Goal: Task Accomplishment & Management: Use online tool/utility

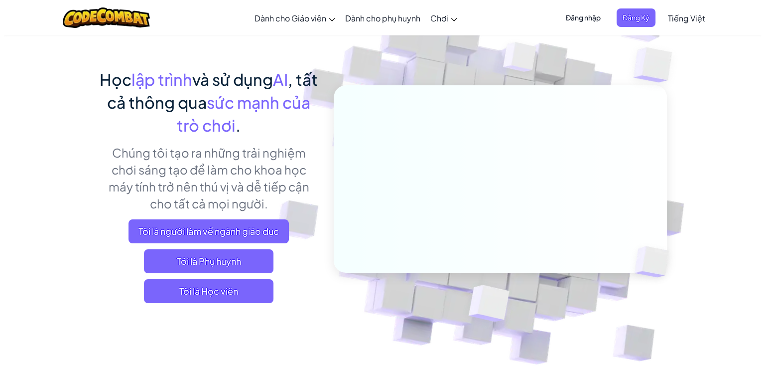
scroll to position [100, 0]
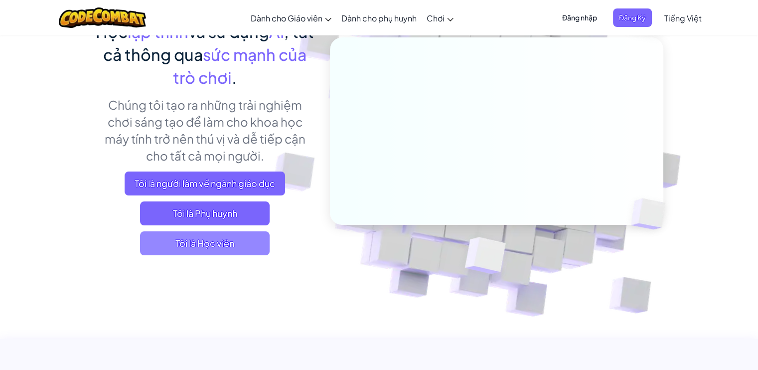
click at [255, 246] on span "Tôi là Học viên" at bounding box center [205, 243] width 130 height 24
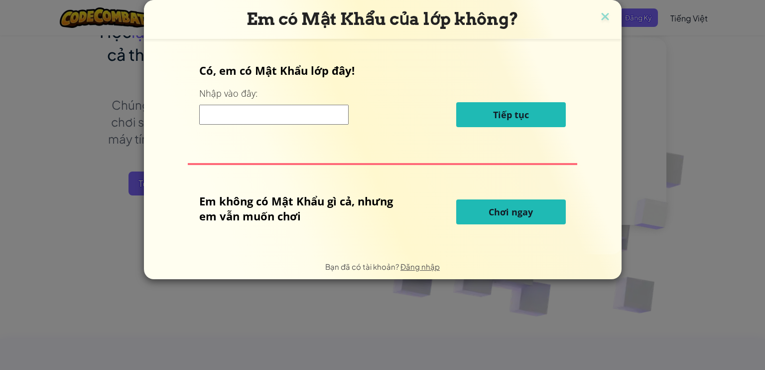
click at [343, 199] on p "Em không có Mật Khẩu gì cả, nhưng em vẫn muốn chơi" at bounding box center [302, 208] width 207 height 30
click at [500, 215] on span "Chơi ngay" at bounding box center [511, 212] width 44 height 12
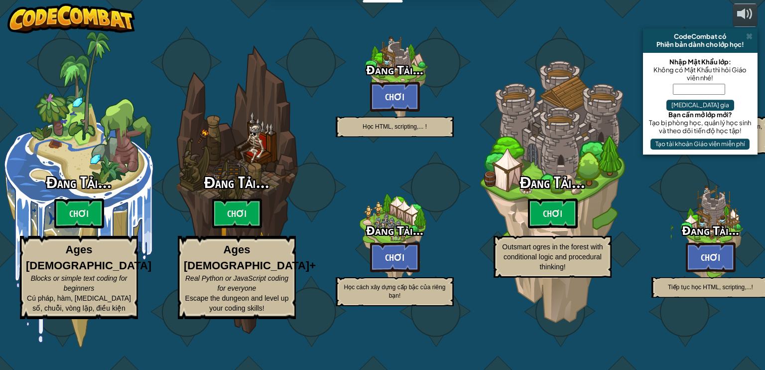
select select "vi"
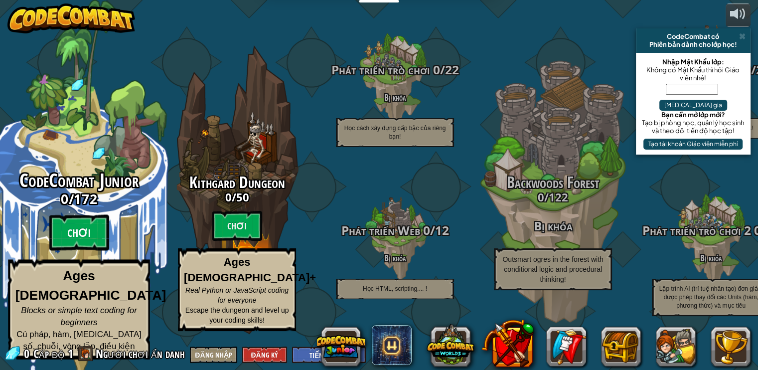
click at [90, 241] on btn "Chơi" at bounding box center [79, 233] width 60 height 36
select select "vi"
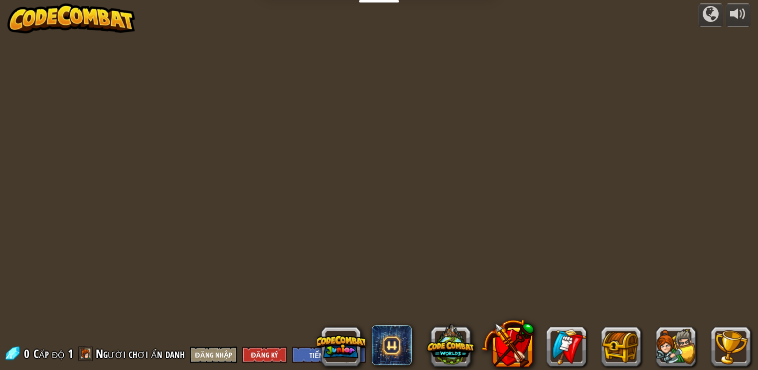
select select "vi"
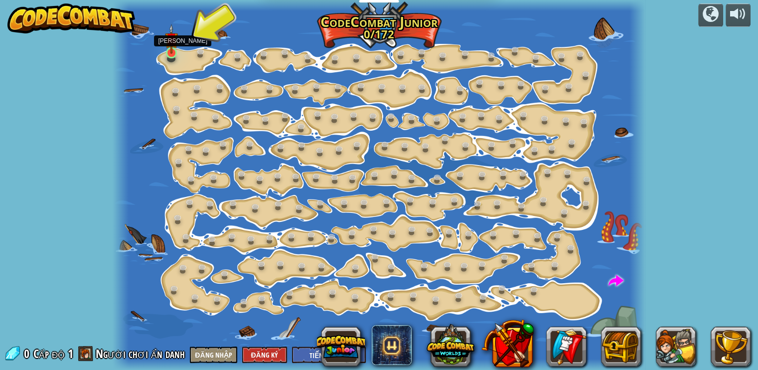
click at [171, 52] on img at bounding box center [171, 39] width 13 height 30
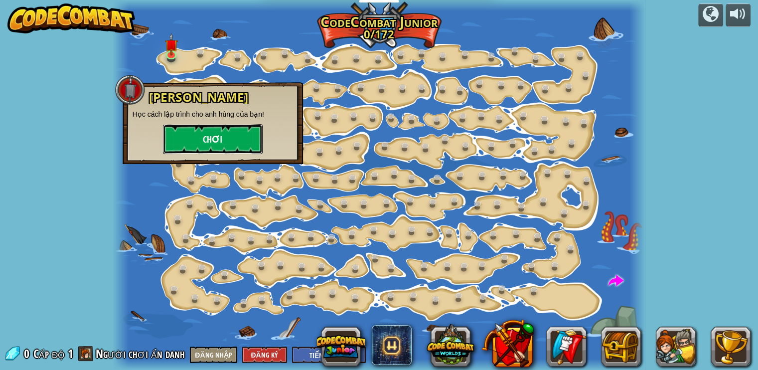
click at [230, 131] on button "Chơi" at bounding box center [213, 139] width 100 height 30
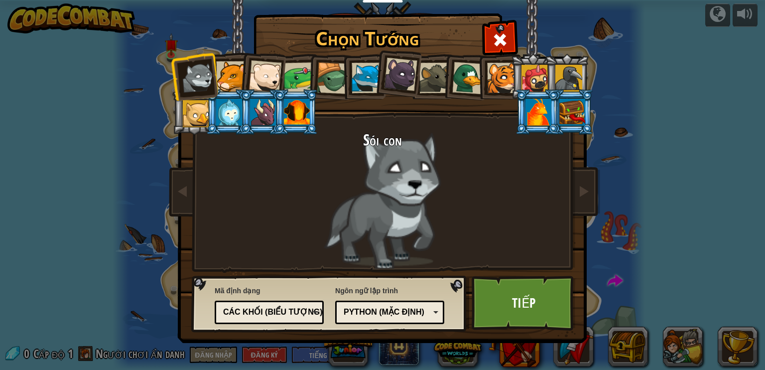
click at [344, 307] on div "Python (Mặc định)" at bounding box center [387, 311] width 86 height 11
click at [294, 312] on div "Các khối (biểu tượng)" at bounding box center [266, 311] width 86 height 11
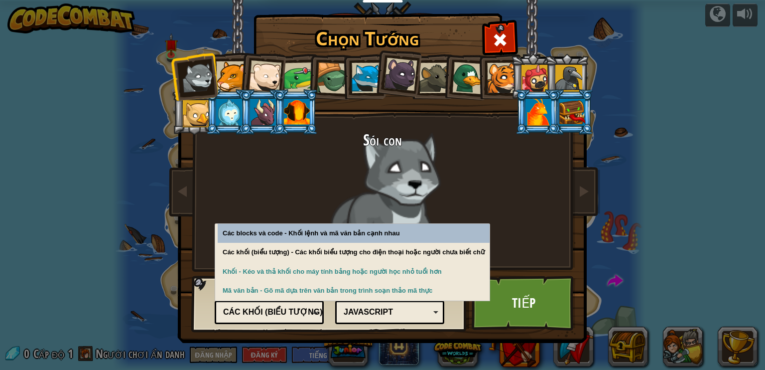
click at [363, 306] on div "JavaScript" at bounding box center [387, 311] width 86 height 11
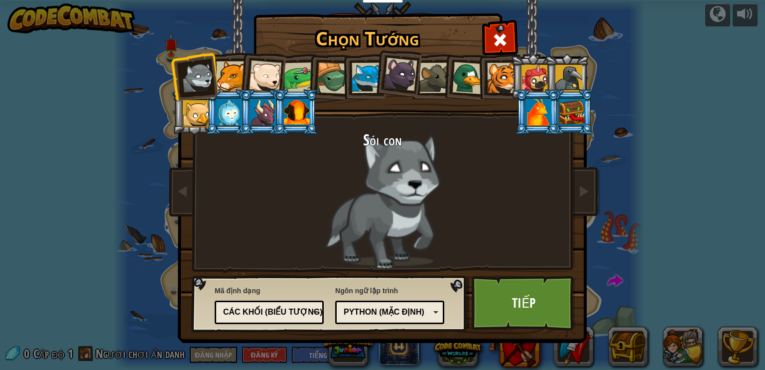
click at [303, 313] on div "Các khối (biểu tượng)" at bounding box center [266, 311] width 86 height 11
click at [443, 170] on div "Sói con" at bounding box center [383, 200] width 374 height 137
click at [540, 281] on link "Tiếp" at bounding box center [524, 303] width 104 height 55
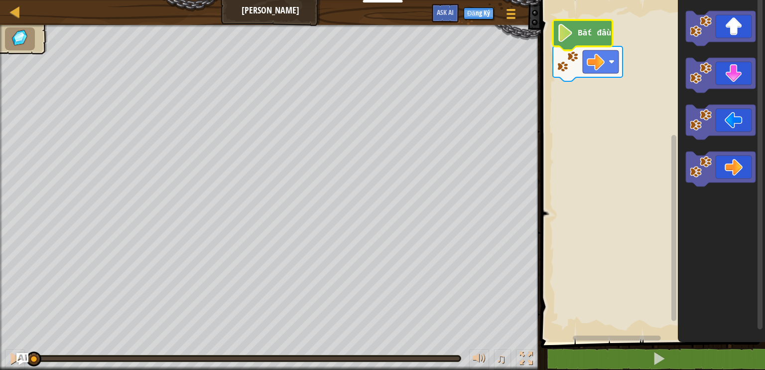
click at [564, 34] on image "Không gian làm việc Blockly" at bounding box center [565, 33] width 17 height 18
click at [566, 101] on rect "Không gian làm việc Blockly" at bounding box center [651, 168] width 227 height 347
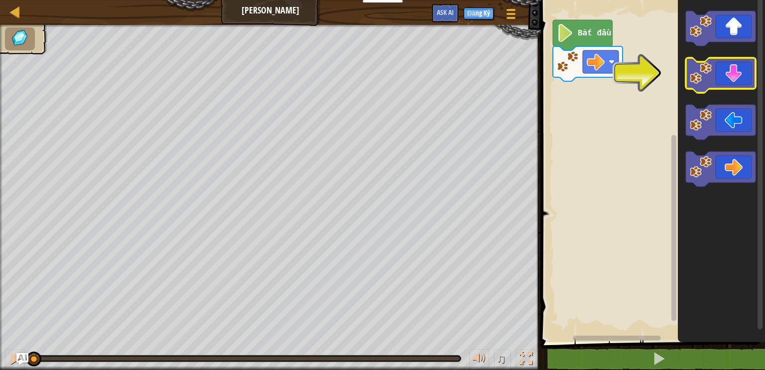
click at [724, 81] on icon "Không gian làm việc Blockly" at bounding box center [721, 75] width 70 height 35
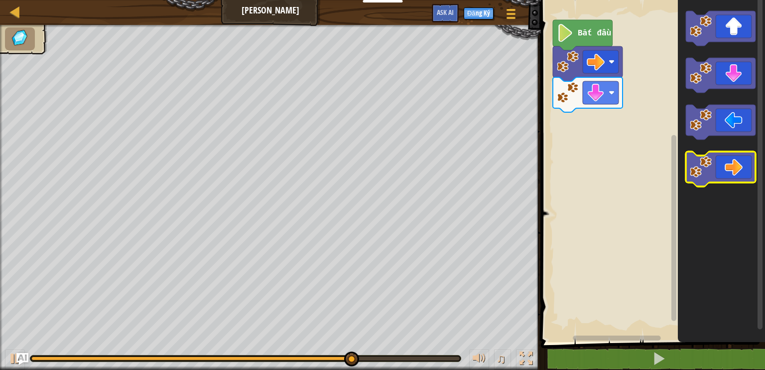
click at [735, 176] on icon "Không gian làm việc Blockly" at bounding box center [721, 168] width 70 height 35
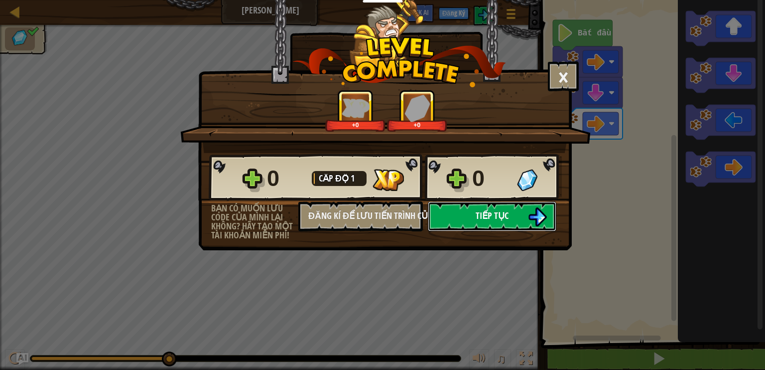
click at [490, 209] on span "Tiếp tục" at bounding box center [492, 215] width 33 height 12
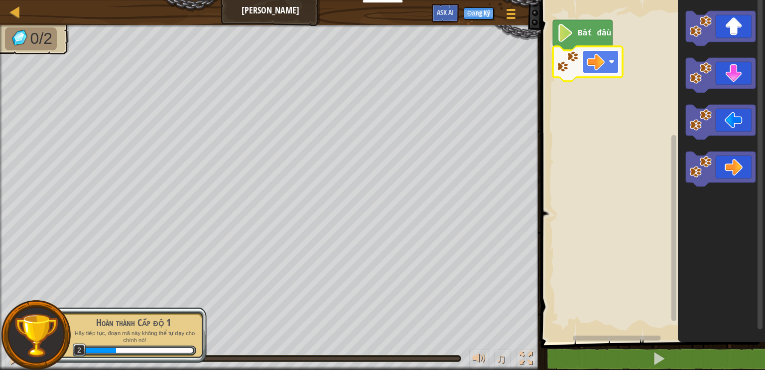
click at [604, 58] on image "Không gian làm việc Blockly" at bounding box center [596, 62] width 18 height 18
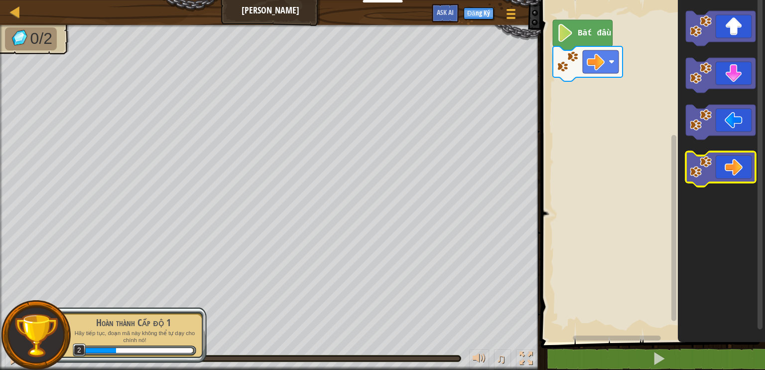
click at [733, 165] on icon "Không gian làm việc Blockly" at bounding box center [721, 168] width 70 height 35
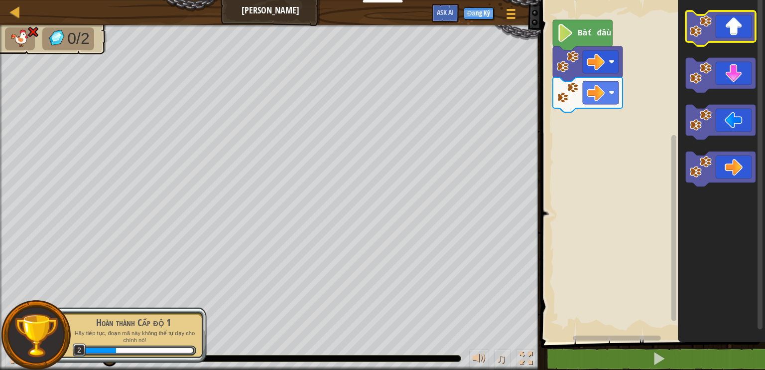
click at [735, 29] on icon "Không gian làm việc Blockly" at bounding box center [721, 28] width 70 height 35
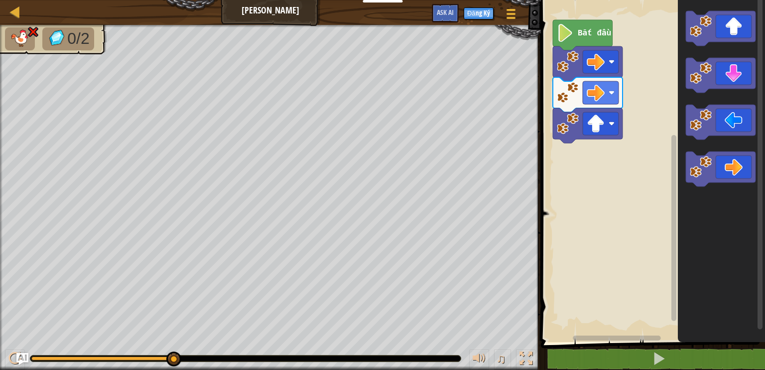
click at [573, 183] on rect "Không gian làm việc Blockly" at bounding box center [651, 168] width 227 height 347
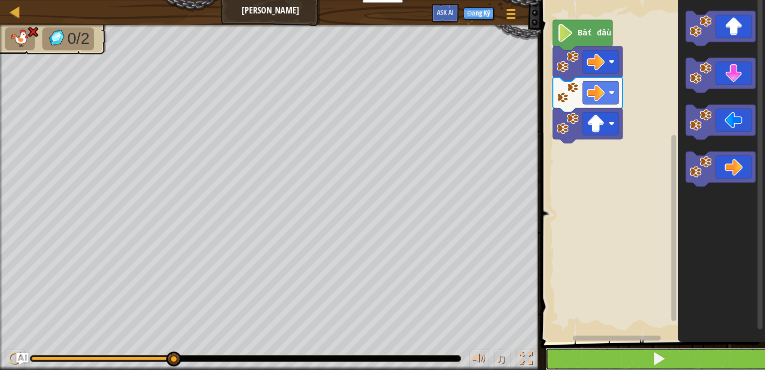
click at [630, 354] on button at bounding box center [659, 358] width 227 height 23
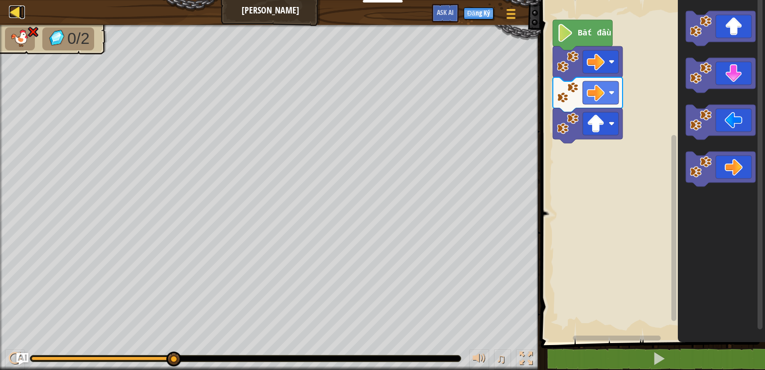
click at [12, 11] on div at bounding box center [15, 11] width 12 height 12
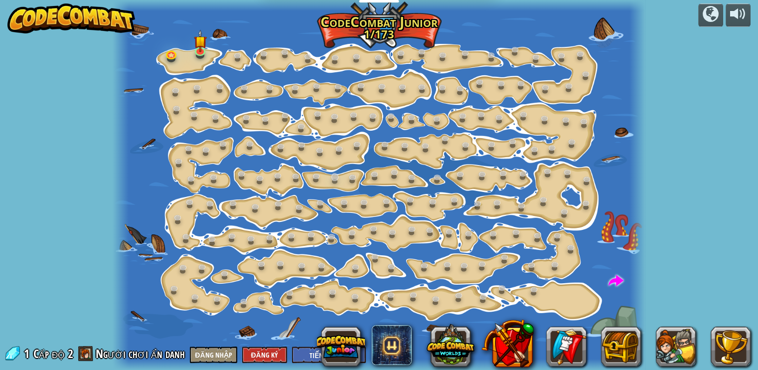
select select "vi"
click at [96, 23] on img at bounding box center [71, 18] width 128 height 30
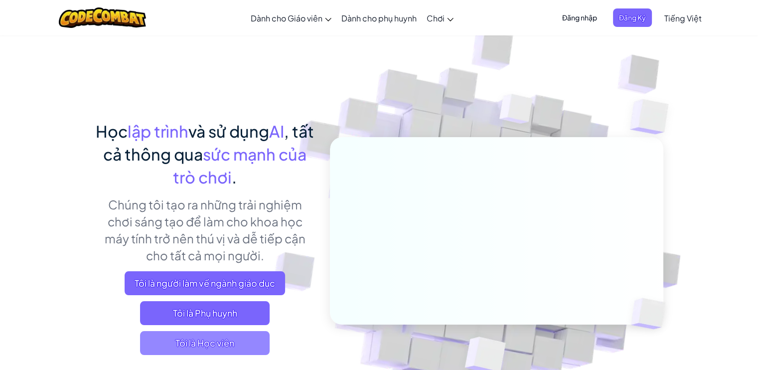
click at [233, 342] on span "Tôi là Học viên" at bounding box center [205, 343] width 130 height 24
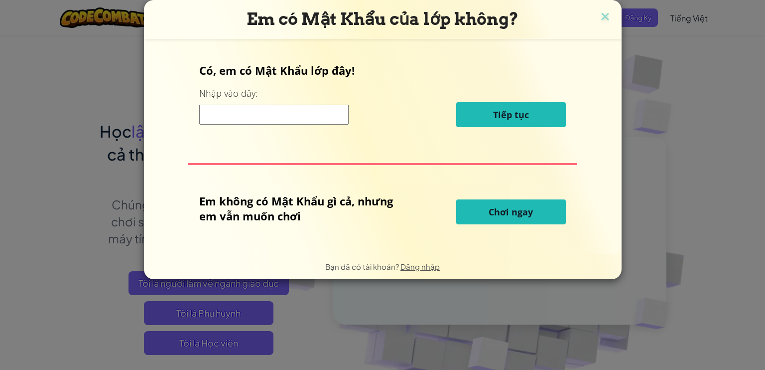
click at [507, 210] on span "Chơi ngay" at bounding box center [511, 212] width 44 height 12
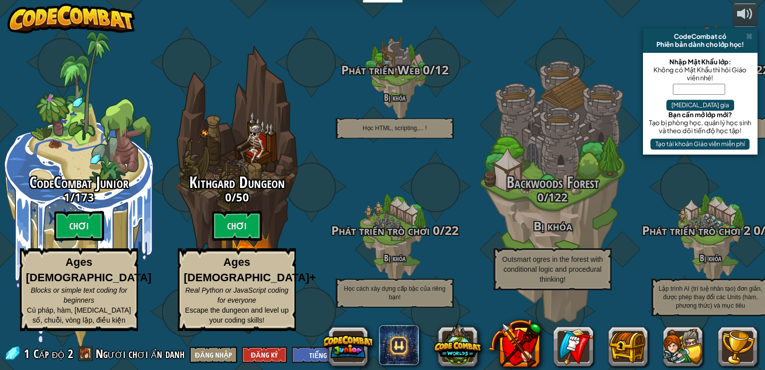
select select "vi"
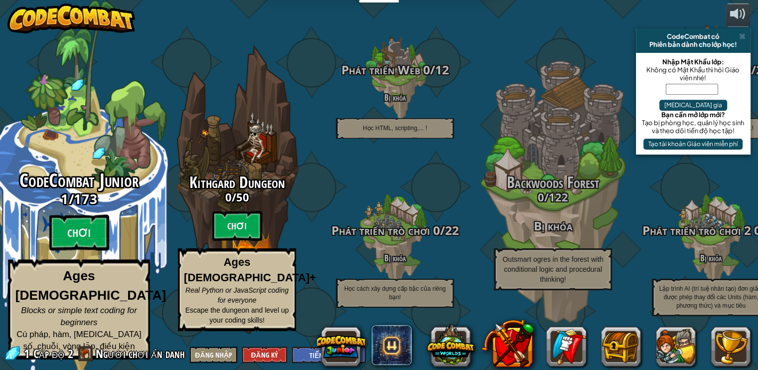
click at [121, 206] on h3 "1 / 173" at bounding box center [78, 198] width 189 height 14
select select "vi"
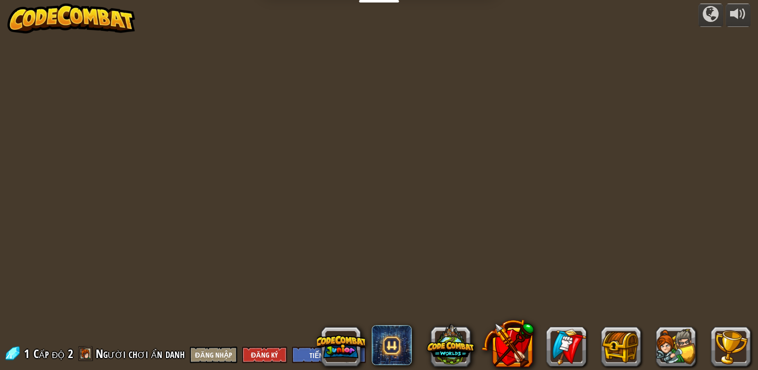
select select "vi"
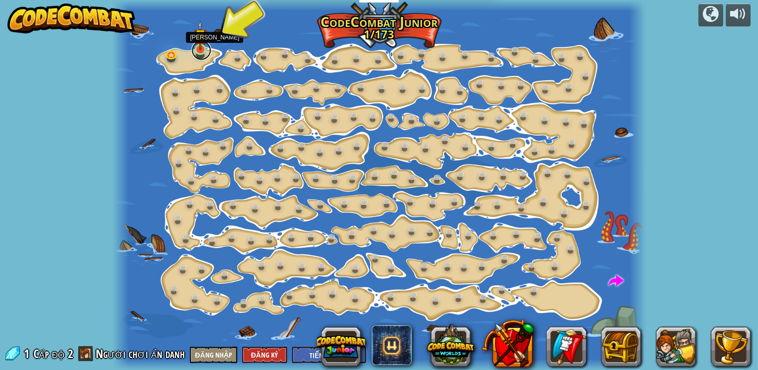
click at [206, 51] on link at bounding box center [201, 50] width 20 height 20
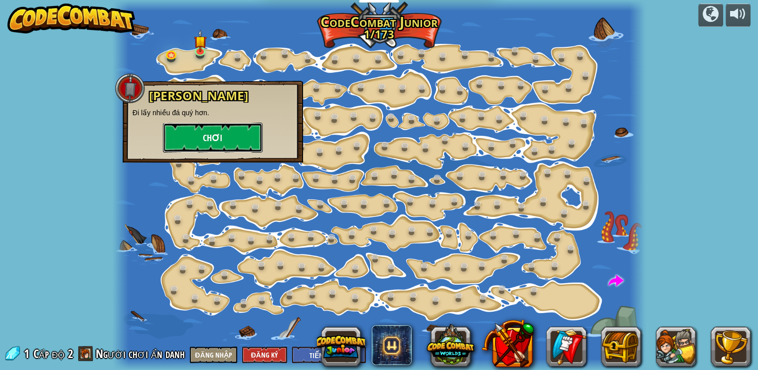
click at [215, 127] on button "Chơi" at bounding box center [213, 138] width 100 height 30
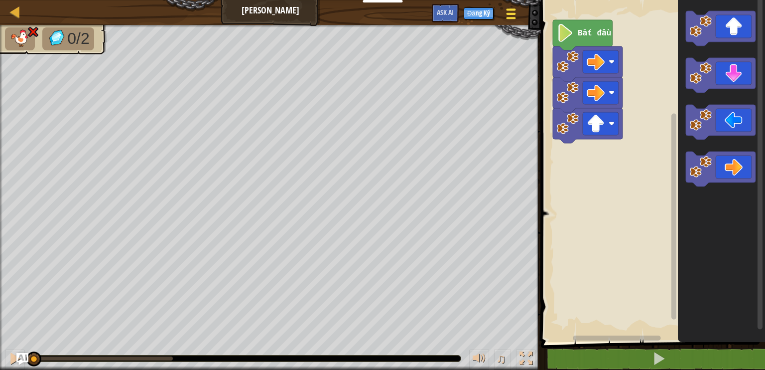
click at [514, 12] on div at bounding box center [510, 13] width 13 height 14
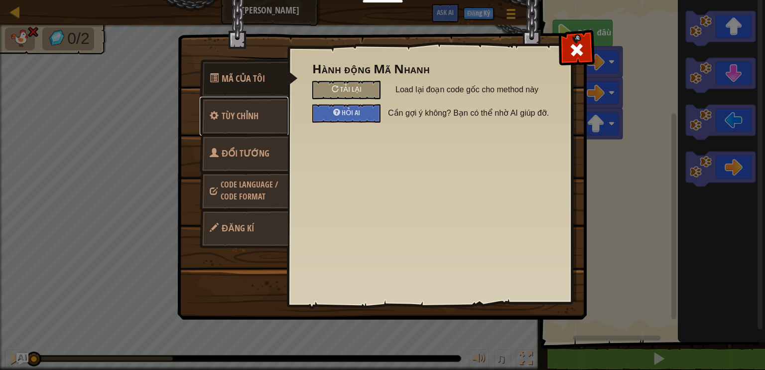
click at [265, 117] on link "Tùy chỉnh" at bounding box center [244, 116] width 89 height 39
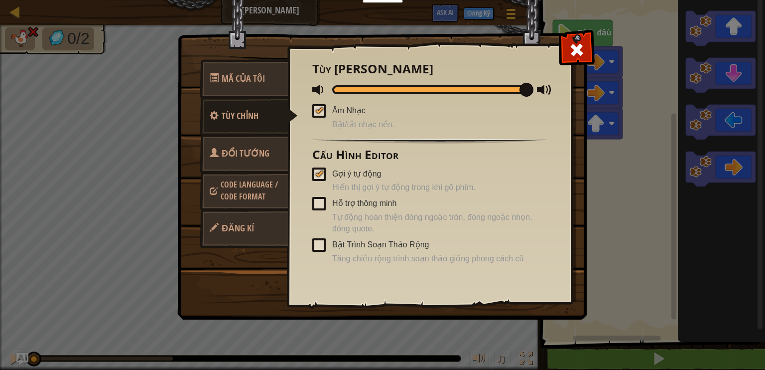
click at [249, 149] on span "Đổi Tướng" at bounding box center [246, 153] width 48 height 12
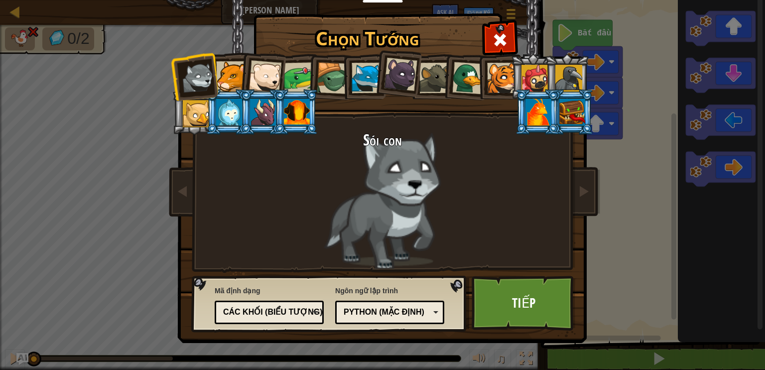
click at [308, 314] on div "Các khối (biểu tượng)" at bounding box center [266, 311] width 86 height 11
click at [510, 297] on link "Tiếp" at bounding box center [524, 303] width 104 height 55
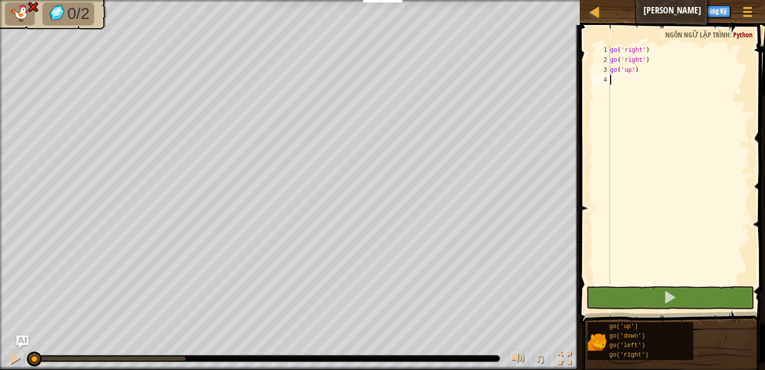
click at [638, 92] on div "go ( 'right' ) go ( 'right' ) go ( 'up' )" at bounding box center [679, 174] width 142 height 259
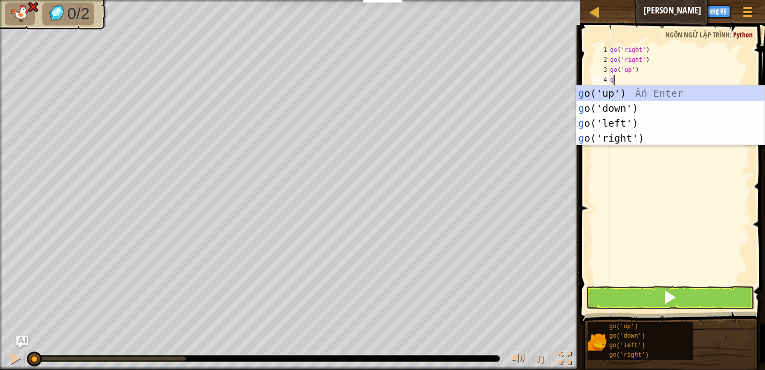
scroll to position [4, 0]
type textarea "g"
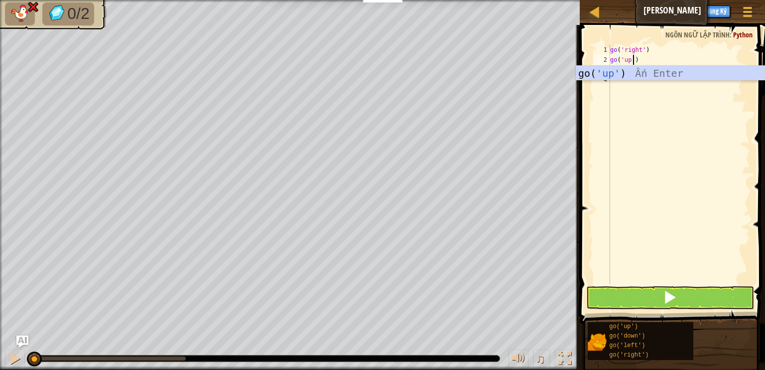
scroll to position [4, 0]
type textarea "go('up')"
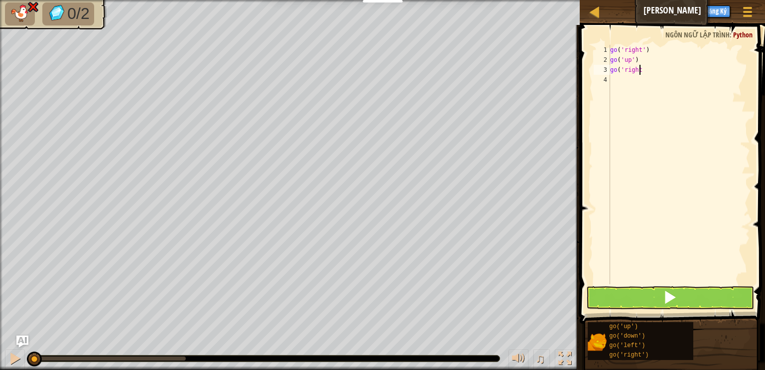
scroll to position [4, 1]
type textarea "go('right)"
type textarea "f"
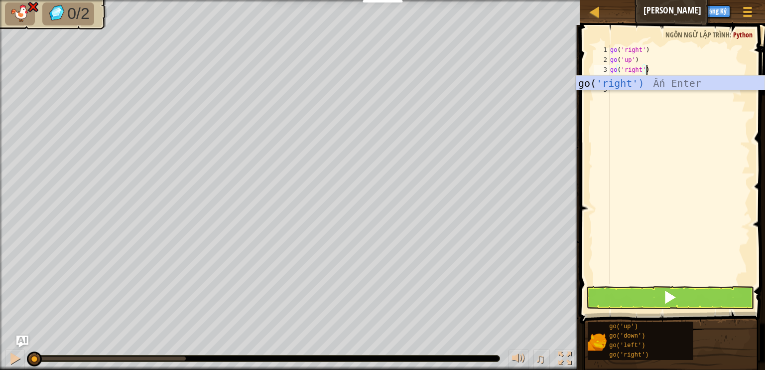
type textarea "go('right')"
click at [680, 289] on button at bounding box center [670, 297] width 168 height 23
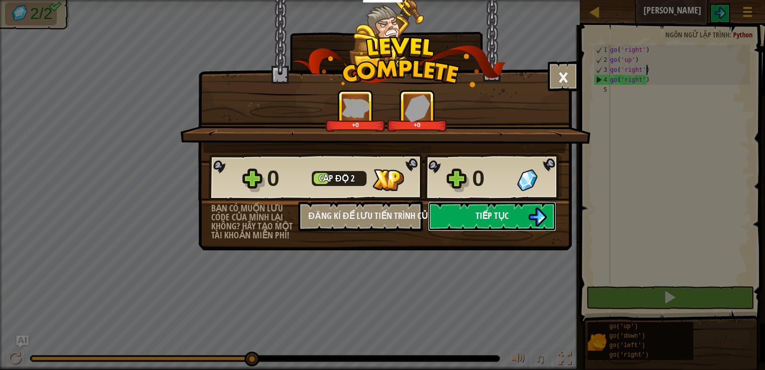
click at [460, 208] on button "Tiếp tục" at bounding box center [492, 216] width 129 height 30
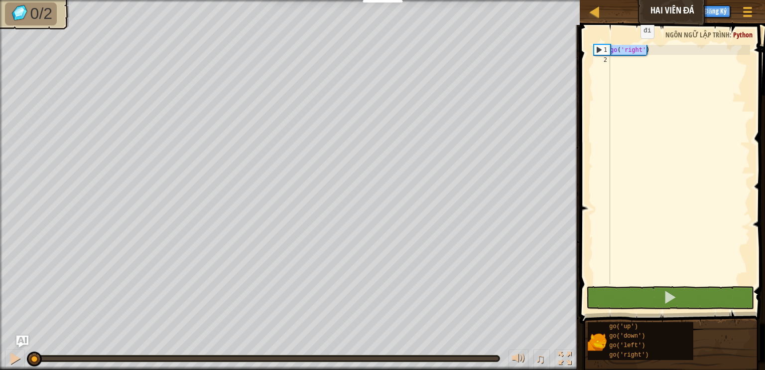
click at [525, 47] on div "Bản đồ Hai Viên Đá Tuỳ chọn Đăng Ký Ask AI 1 הההההההההההההההההההההההההההההההההה…" at bounding box center [382, 185] width 765 height 370
type textarea "go('right')"
click at [737, 56] on div "go ( 'right' )" at bounding box center [679, 174] width 142 height 259
type textarea "go('right')"
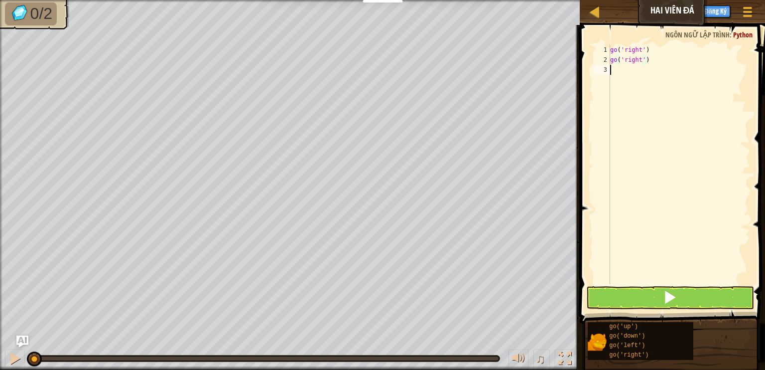
click at [656, 85] on div "go ( 'right' ) go ( 'right' )" at bounding box center [679, 174] width 142 height 259
type textarea "go('right')"
click at [644, 106] on div "go ( 'right' ) go ( 'right' ) go ( 'right' )" at bounding box center [679, 174] width 142 height 259
click at [633, 81] on div "go ( 'right' ) go ( 'right' ) go ( 'right' ) go ( 'right' )" at bounding box center [679, 174] width 142 height 259
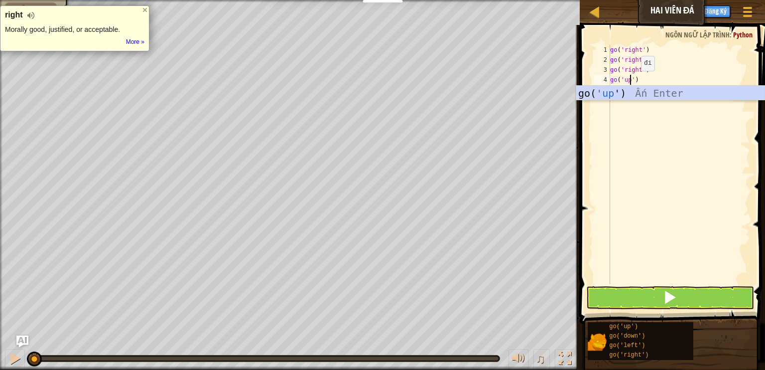
scroll to position [4, 1]
click at [684, 71] on div "go ( 'right' ) go ( 'right' ) go ( 'right' ) go ( 'up' )" at bounding box center [679, 174] width 142 height 259
type textarea "go('right')"
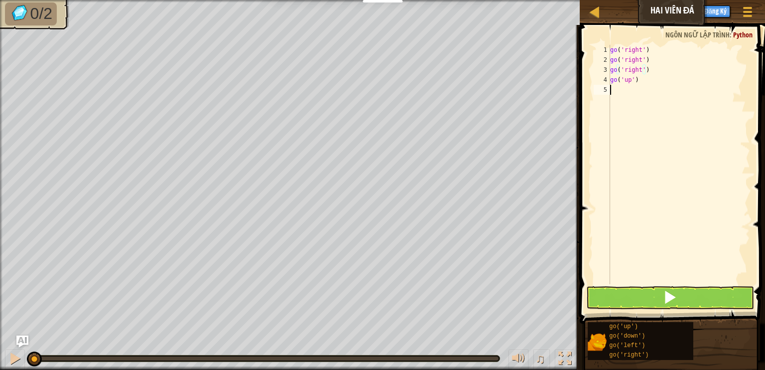
click at [636, 89] on div "go ( 'right' ) go ( 'right' ) go ( 'right' ) go ( 'up' )" at bounding box center [679, 174] width 142 height 259
click at [636, 89] on div "go ( 'right' ) go ( 'right' ) go ( 'right' ) go ( 'up' ) go ( 'right' )" at bounding box center [679, 174] width 142 height 259
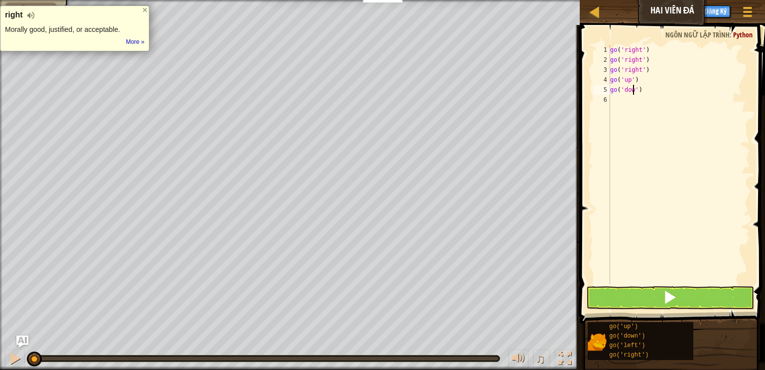
type textarea "go('down')"
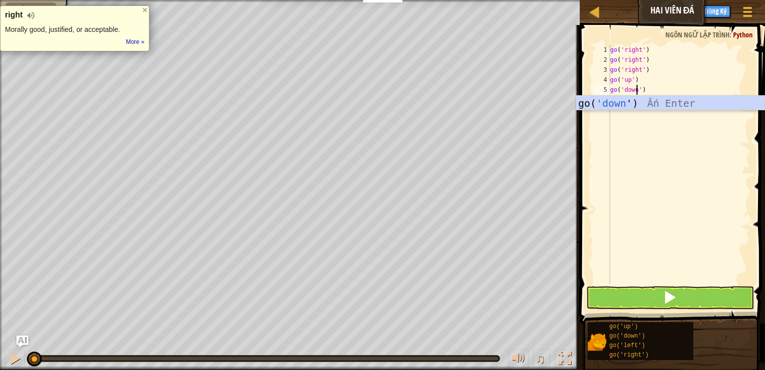
scroll to position [4, 2]
click at [636, 89] on div "go ( 'right' ) go ( 'right' ) go ( 'right' ) go ( 'up' ) go ( 'down' )" at bounding box center [679, 174] width 142 height 259
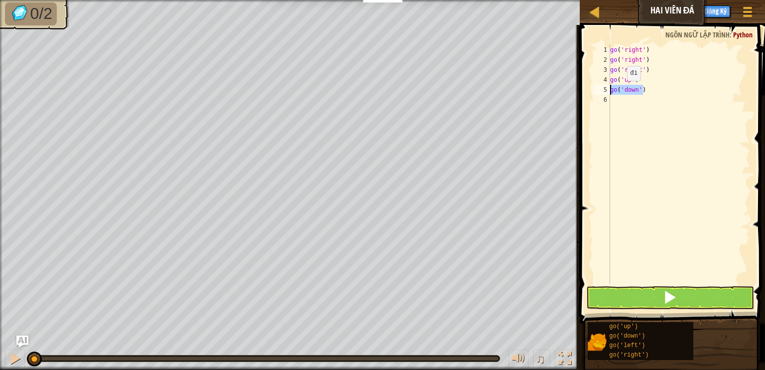
drag, startPoint x: 647, startPoint y: 91, endPoint x: 584, endPoint y: 91, distance: 63.3
click at [584, 91] on div "go('down') 1 2 3 4 5 6 go ( 'right' ) go ( 'right' ) go ( 'right' ) go ( 'up' )…" at bounding box center [671, 194] width 188 height 328
click at [626, 98] on div "go ( 'right' ) go ( 'right' ) go ( 'right' ) go ( 'up' ) go ( 'down' )" at bounding box center [679, 174] width 142 height 259
type textarea "go('down')"
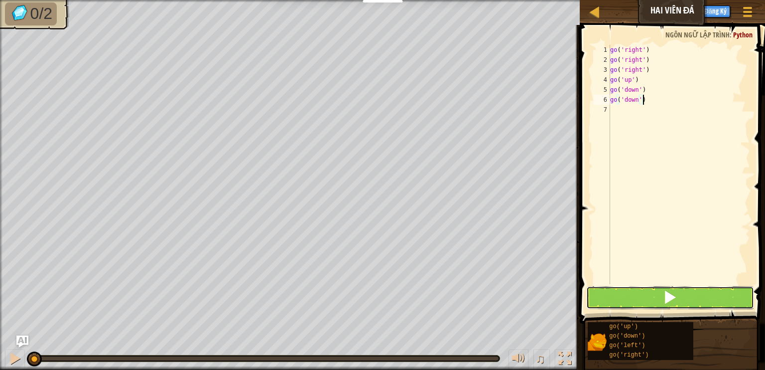
click at [665, 295] on span at bounding box center [670, 297] width 14 height 14
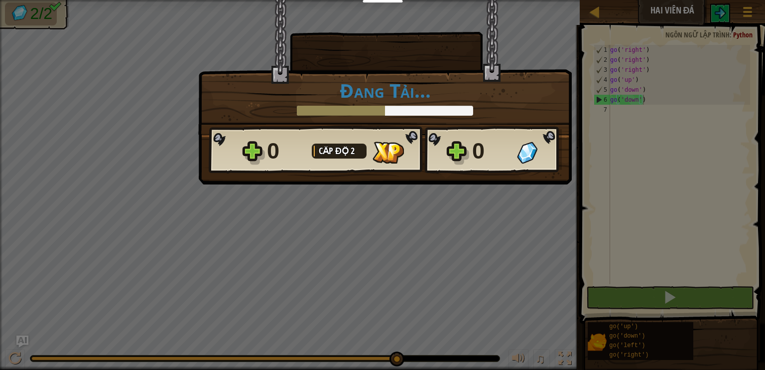
scroll to position [4, 2]
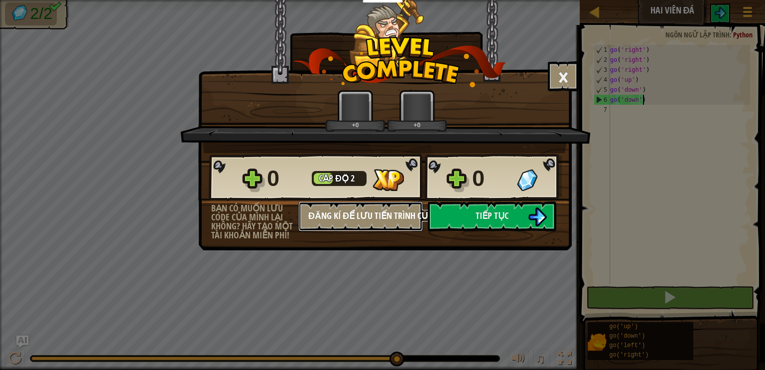
click at [393, 225] on button "Đăng kí để lưu tiến trình của bạn" at bounding box center [360, 216] width 125 height 30
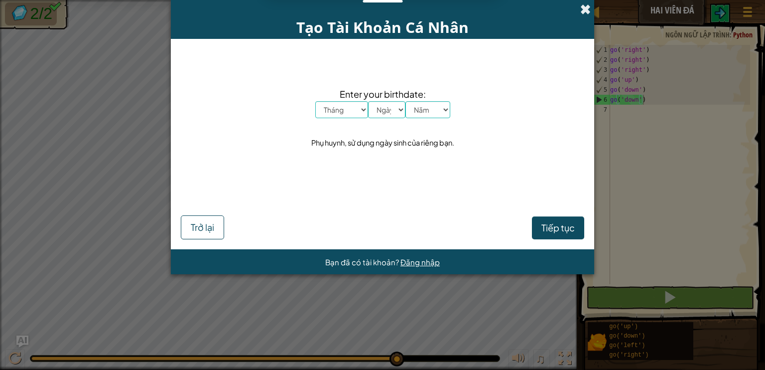
click at [586, 11] on span at bounding box center [585, 9] width 10 height 10
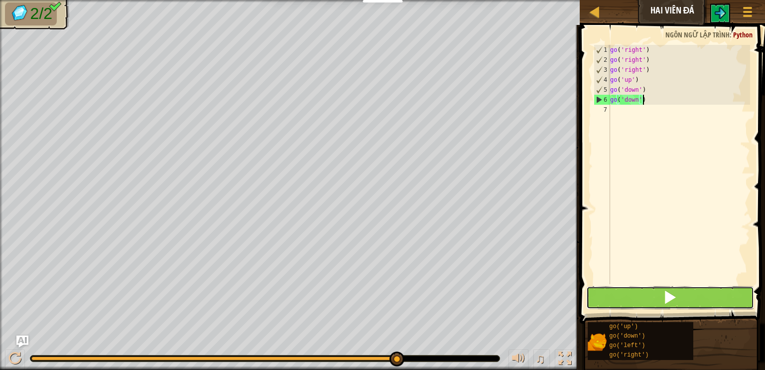
click at [610, 300] on button at bounding box center [670, 297] width 168 height 23
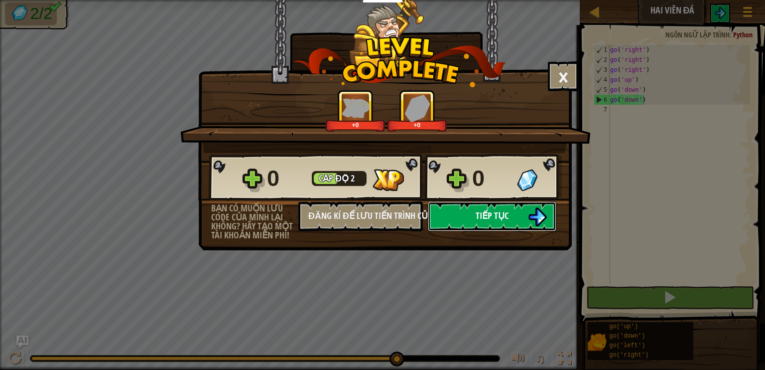
click at [488, 219] on span "Tiếp tục" at bounding box center [492, 215] width 33 height 12
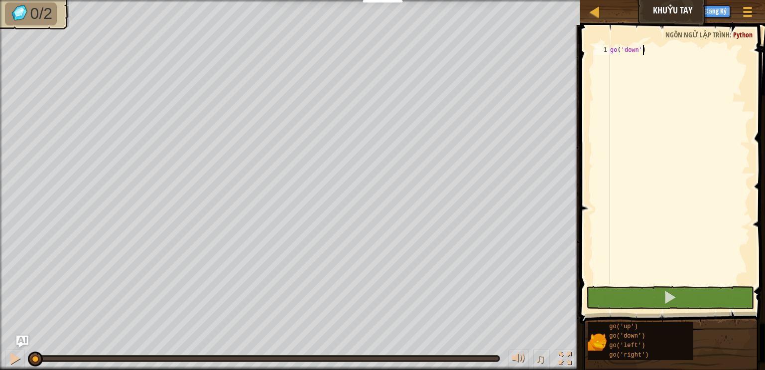
type textarea "go('down')"
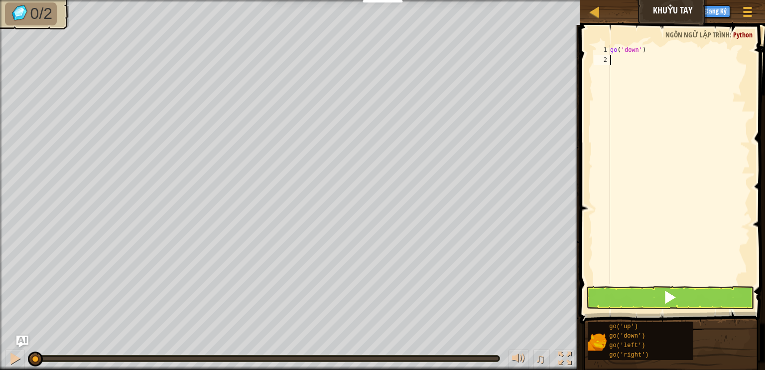
click at [705, 93] on div "go ( 'down' )" at bounding box center [679, 174] width 142 height 259
type textarea "go('down')"
click at [705, 93] on div "go ( 'down' ) go ( 'down' )" at bounding box center [679, 174] width 142 height 259
type textarea "go('down')"
click at [631, 75] on div "go ( 'down' ) go ( 'down' ) go ( 'down' )" at bounding box center [679, 174] width 142 height 259
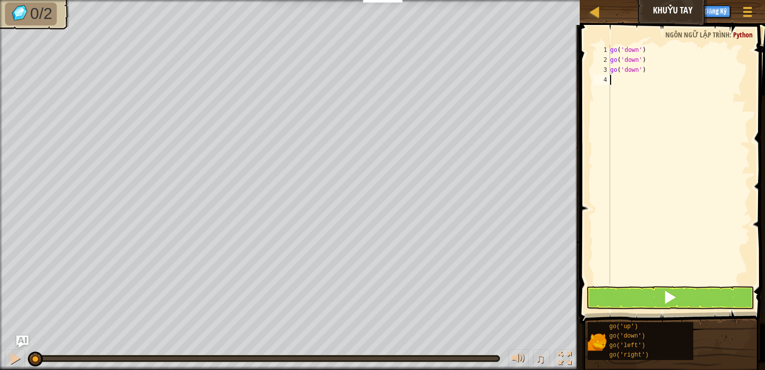
click at [631, 75] on div "go ( 'down' ) go ( 'down' ) go ( 'down' )" at bounding box center [679, 174] width 142 height 259
click at [629, 71] on div "go ( 'down' ) go ( 'down' ) go ( 'down' )" at bounding box center [679, 174] width 142 height 259
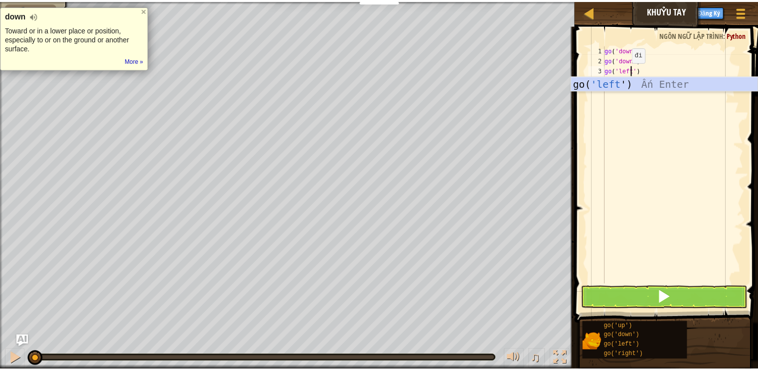
scroll to position [4, 2]
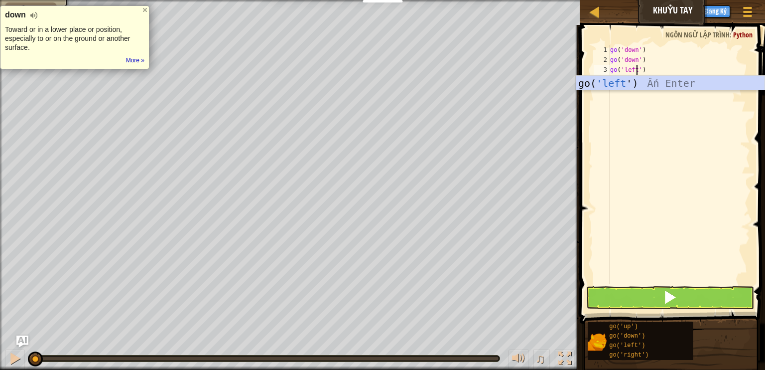
type textarea "go('left')"
click at [665, 290] on span at bounding box center [670, 297] width 14 height 14
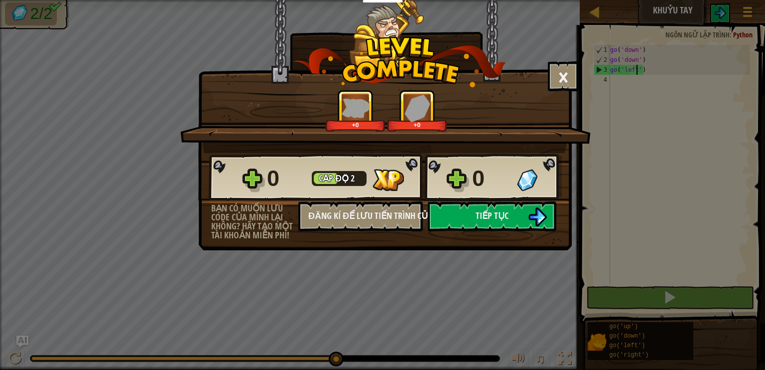
click at [546, 71] on div "× Đánh giá màn chơi: +0 +0 Reticulating Splines... 0 Cấp độ 2 0 Bạn có muốn lưu…" at bounding box center [385, 100] width 374 height 201
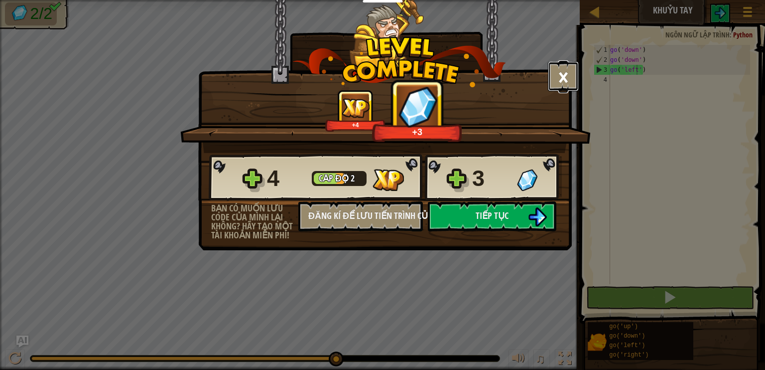
click at [559, 75] on button "×" at bounding box center [563, 76] width 31 height 30
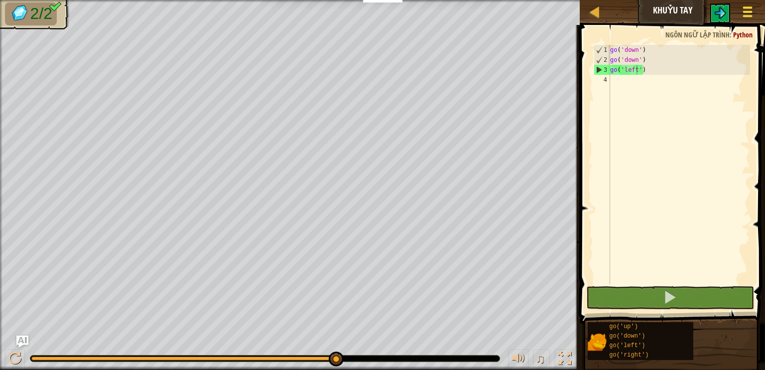
click at [749, 8] on span at bounding box center [747, 7] width 9 height 2
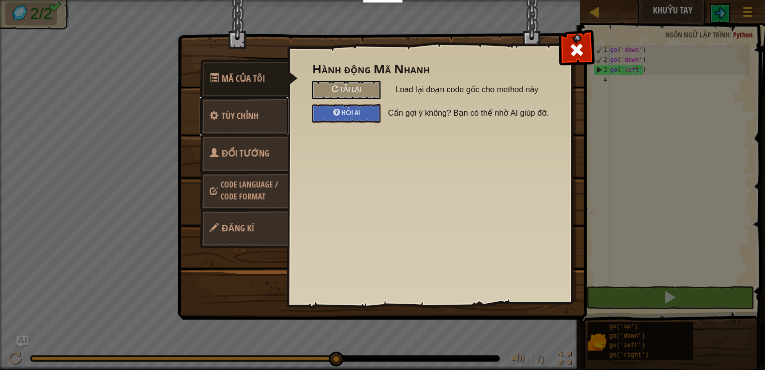
click at [250, 123] on link "Tùy chỉnh" at bounding box center [244, 116] width 89 height 39
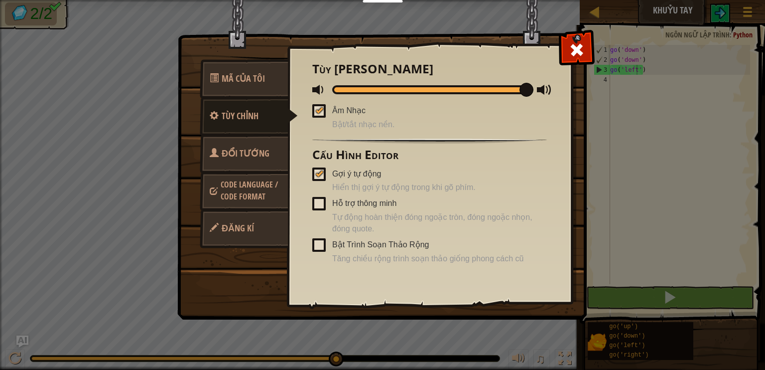
click at [238, 188] on span "Code Language / Code Format" at bounding box center [249, 190] width 57 height 23
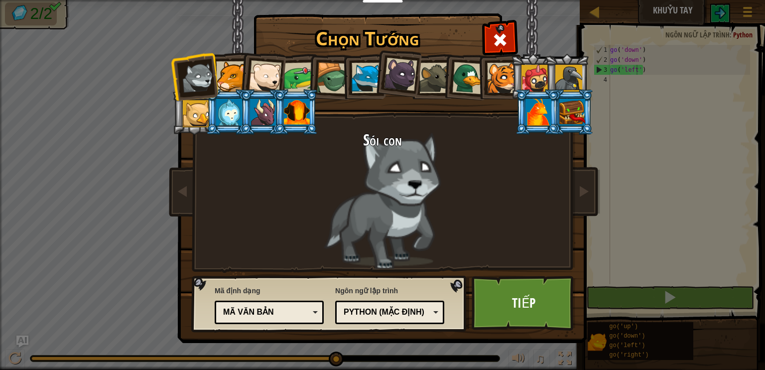
click at [304, 85] on div at bounding box center [299, 77] width 31 height 31
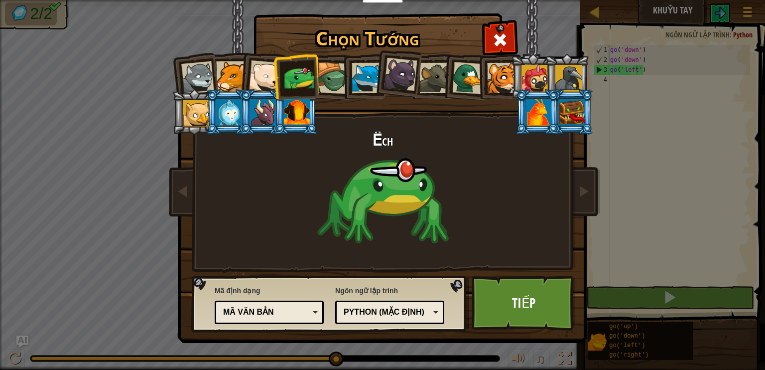
click at [265, 81] on div at bounding box center [265, 76] width 33 height 33
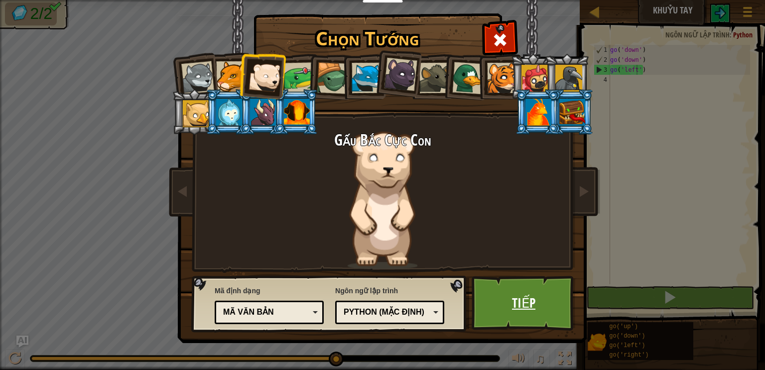
click at [502, 290] on link "Tiếp" at bounding box center [524, 303] width 104 height 55
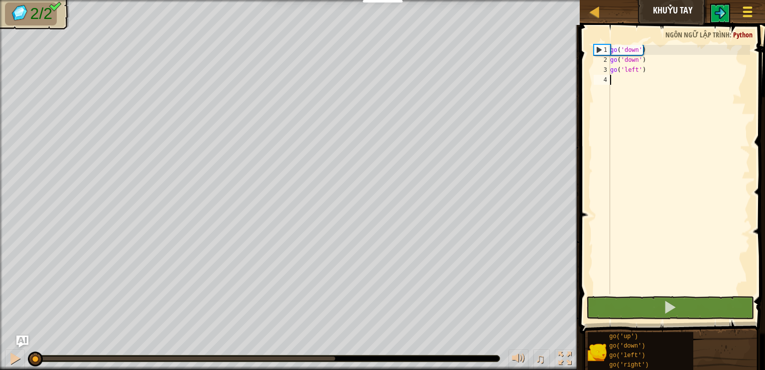
click at [744, 10] on div at bounding box center [747, 11] width 13 height 14
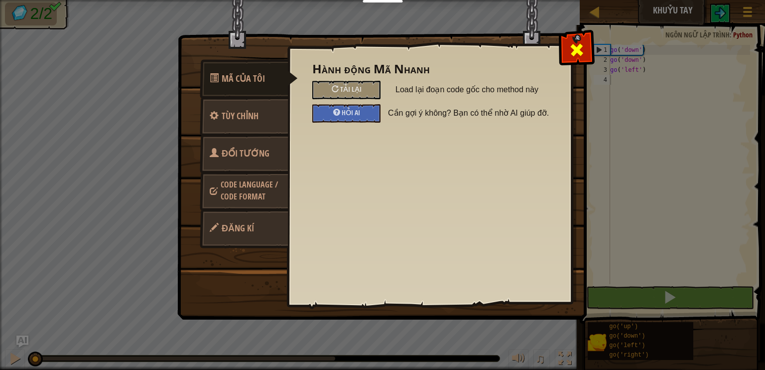
click at [583, 47] on span at bounding box center [577, 50] width 16 height 16
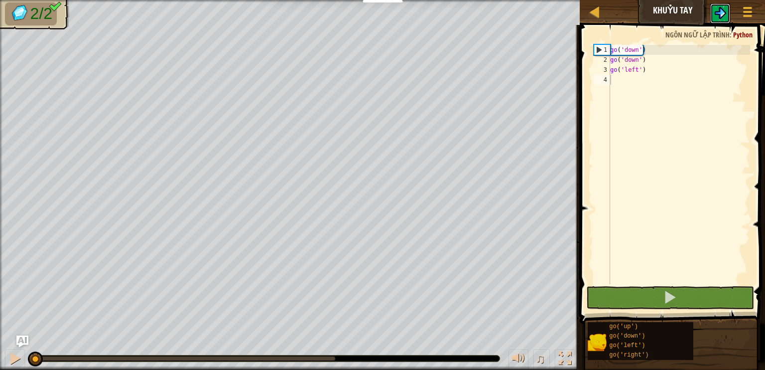
click at [716, 7] on img at bounding box center [721, 13] width 12 height 12
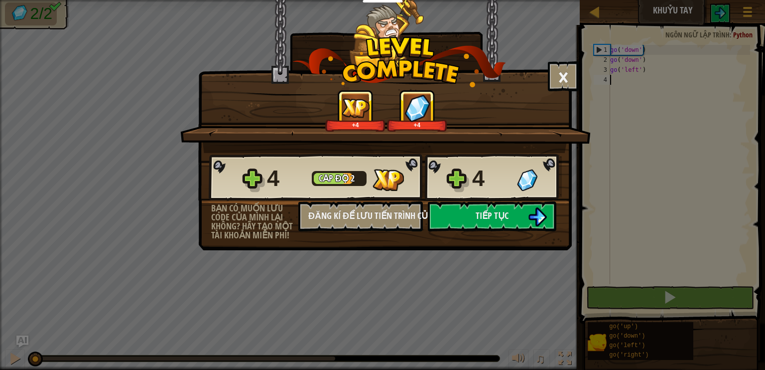
click at [598, 81] on div "× Đánh giá màn chơi: +4 +4 Reticulating Splines... 4 Cấp độ 2 4 Bạn có muốn lưu…" at bounding box center [382, 185] width 765 height 370
click at [558, 67] on button "×" at bounding box center [563, 76] width 31 height 30
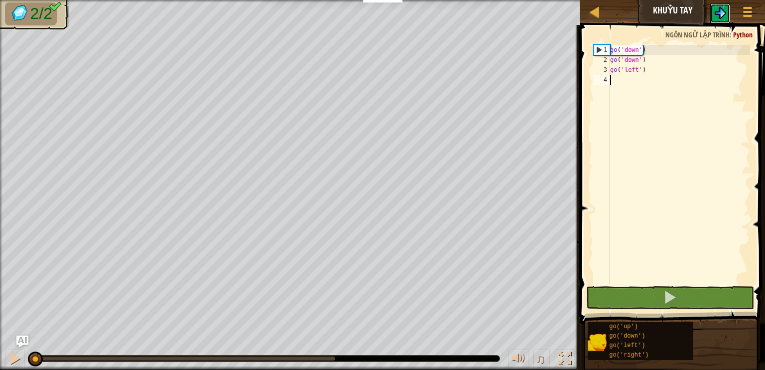
click at [730, 7] on button at bounding box center [721, 13] width 20 height 20
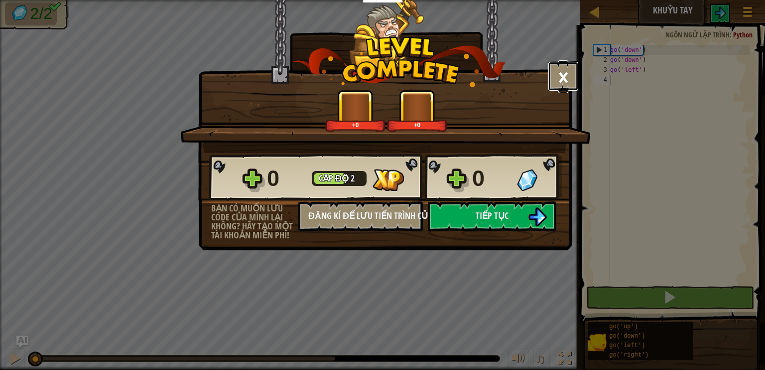
click at [554, 78] on button "×" at bounding box center [563, 76] width 31 height 30
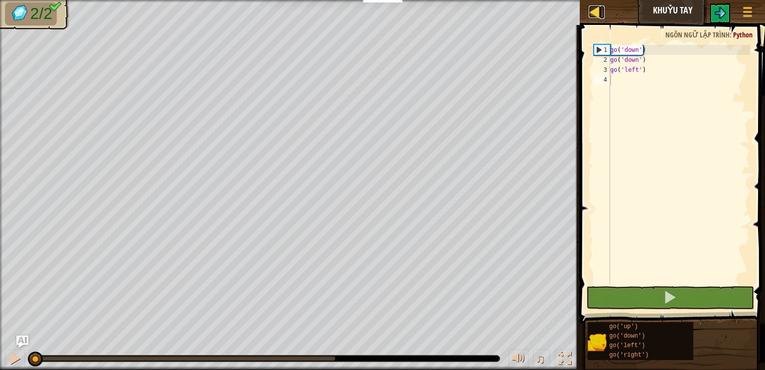
click at [597, 9] on div at bounding box center [595, 11] width 12 height 12
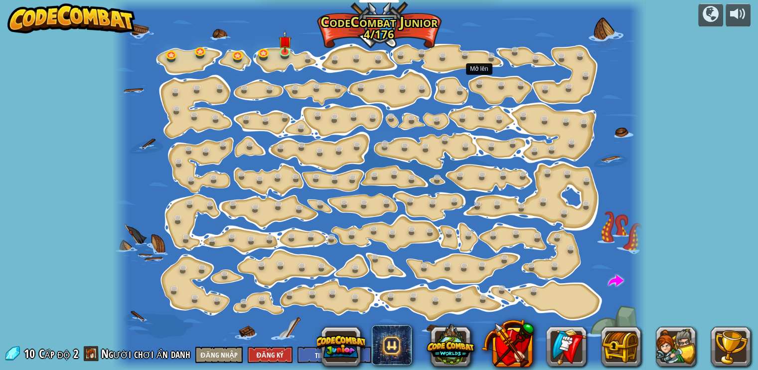
select select "vi"
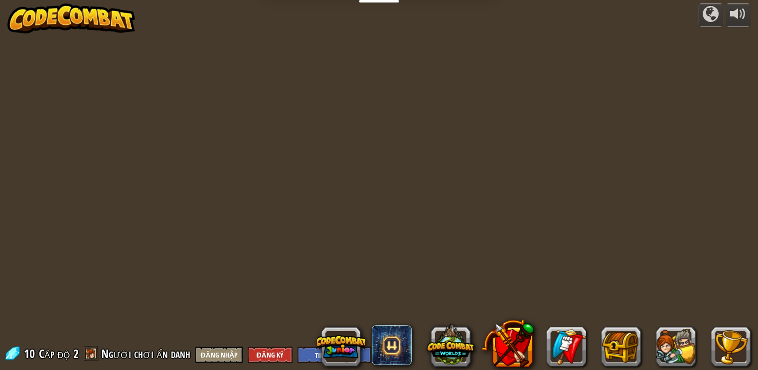
select select "vi"
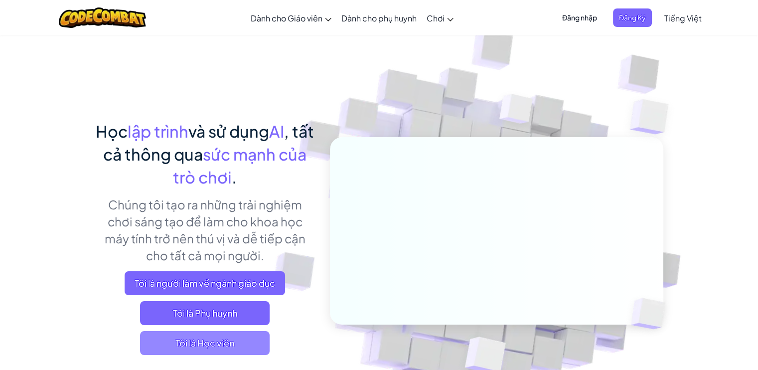
click at [247, 348] on span "Tôi là Học viên" at bounding box center [205, 343] width 130 height 24
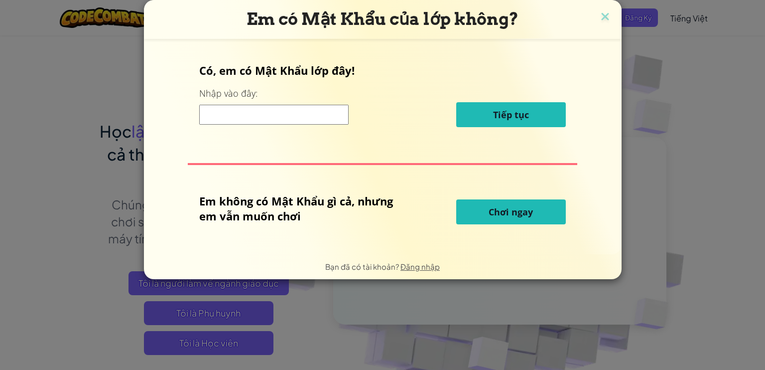
click at [508, 201] on button "Chơi ngay" at bounding box center [511, 211] width 110 height 25
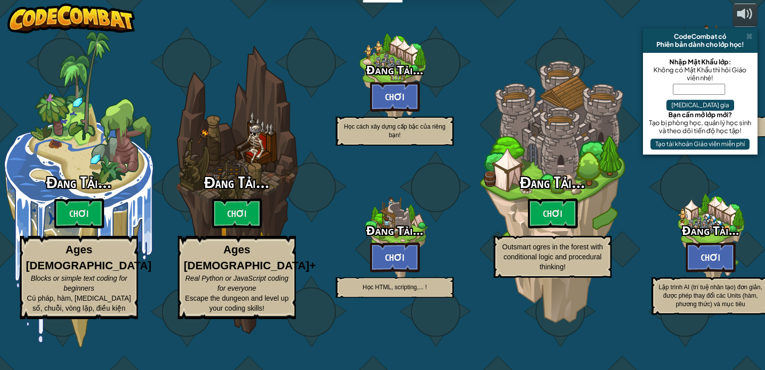
select select "vi"
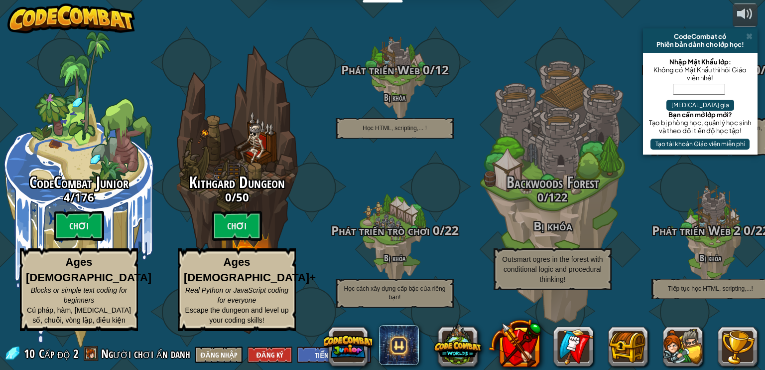
select select "vi"
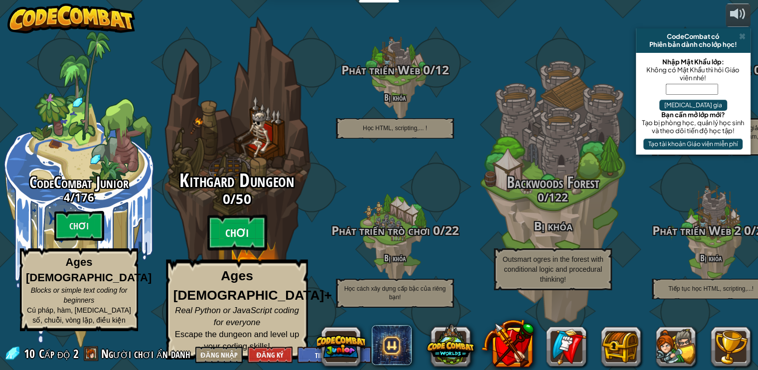
click at [232, 243] on btn "Chơi" at bounding box center [237, 233] width 60 height 36
select select "vi"
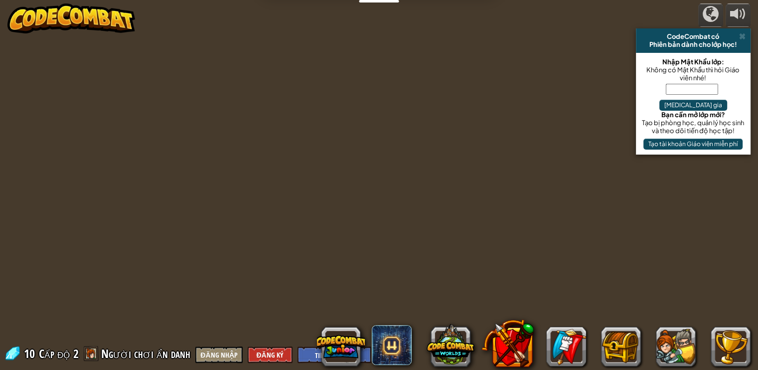
select select "vi"
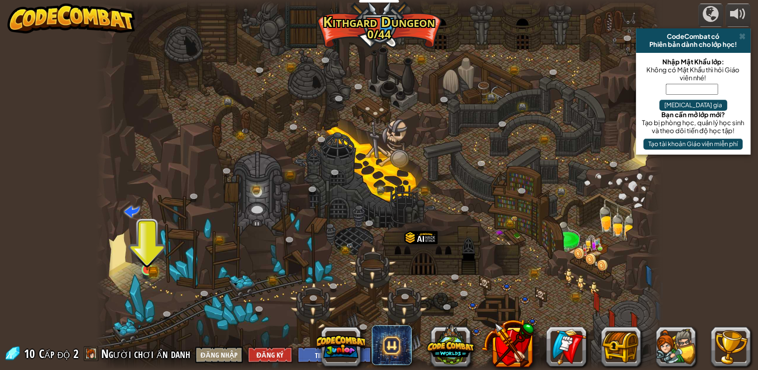
click at [140, 261] on img at bounding box center [147, 254] width 14 height 31
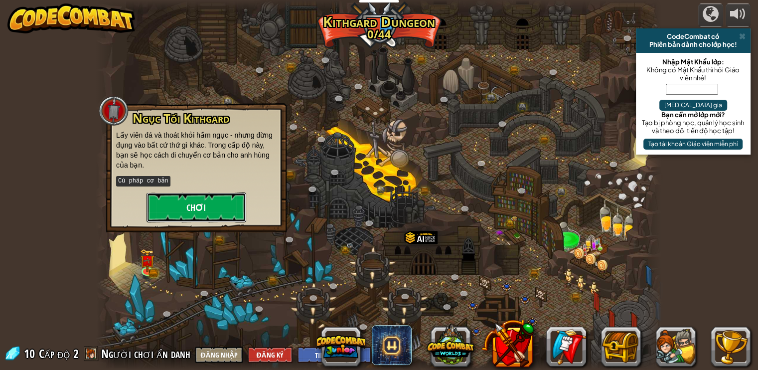
click at [188, 215] on button "Chơi" at bounding box center [196, 207] width 100 height 30
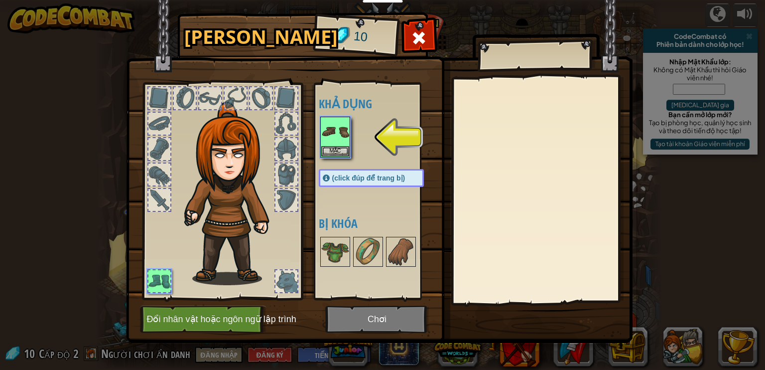
click at [354, 141] on div at bounding box center [381, 137] width 125 height 44
click at [346, 139] on img at bounding box center [335, 132] width 28 height 28
click at [222, 319] on button "Đổi nhân vật hoặc ngôn ngữ lập trình" at bounding box center [203, 318] width 127 height 27
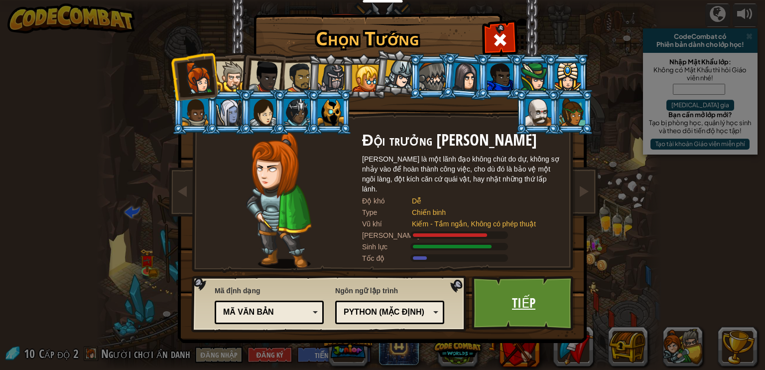
click at [507, 294] on link "Tiếp" at bounding box center [524, 303] width 104 height 55
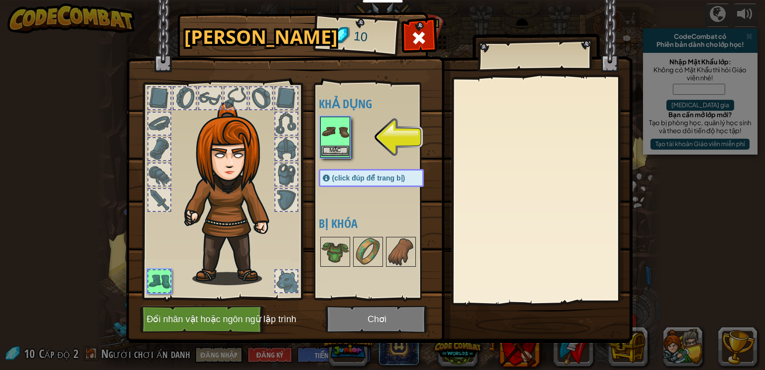
click at [347, 131] on img at bounding box center [335, 132] width 28 height 28
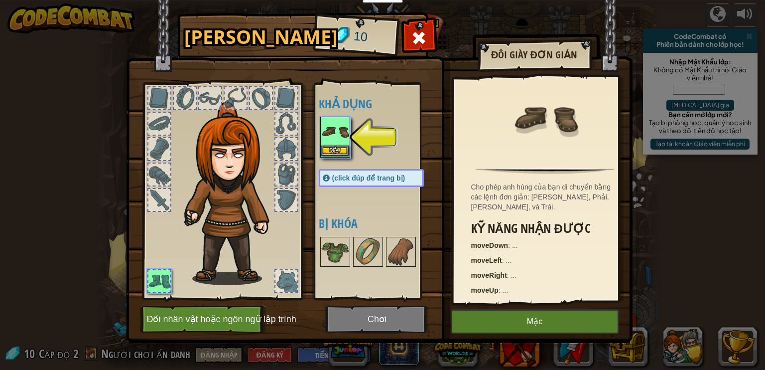
click at [347, 131] on img at bounding box center [335, 132] width 28 height 28
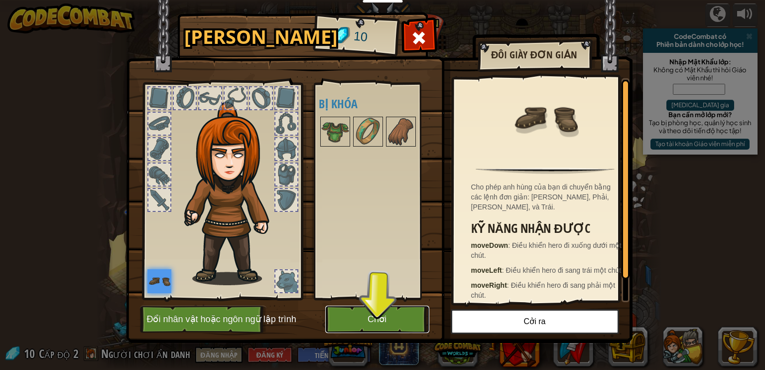
click at [376, 325] on button "Chơi" at bounding box center [377, 318] width 104 height 27
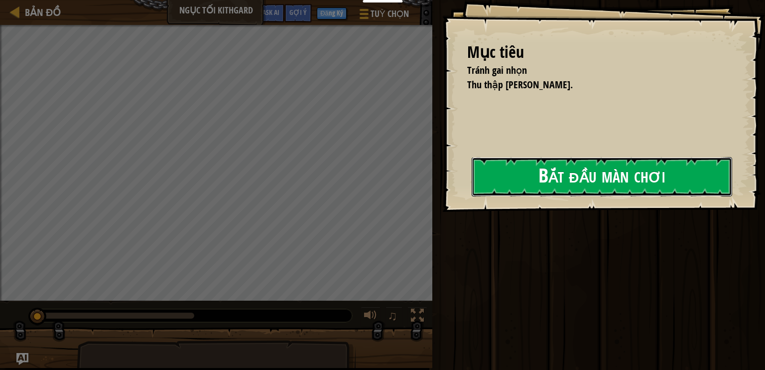
click at [506, 175] on button "Bắt đầu màn chơi" at bounding box center [602, 176] width 261 height 39
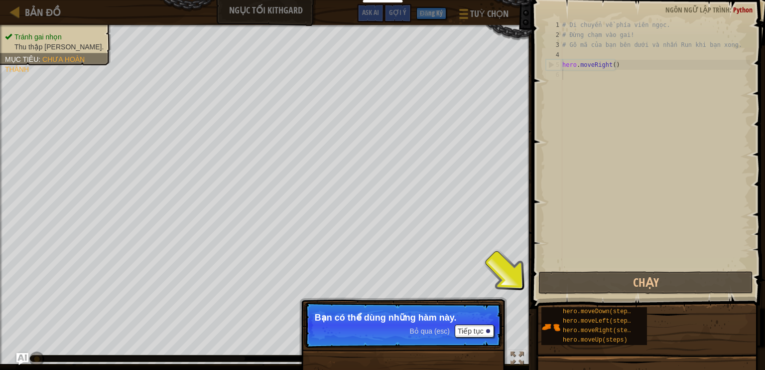
scroll to position [4, 0]
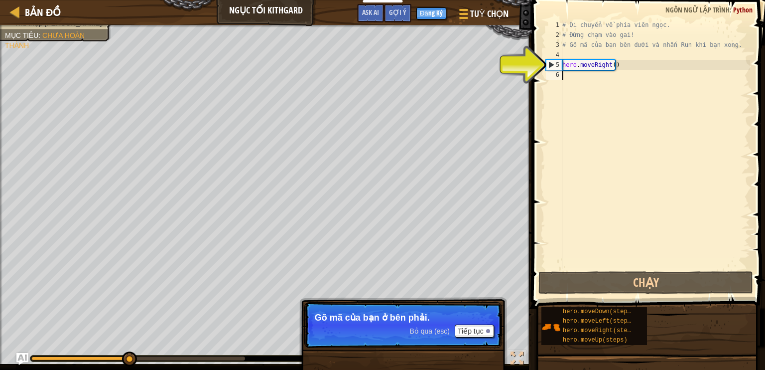
drag, startPoint x: 429, startPoint y: 321, endPoint x: 389, endPoint y: 323, distance: 40.4
drag, startPoint x: 389, startPoint y: 323, endPoint x: 402, endPoint y: 329, distance: 14.3
click at [402, 329] on p "Bỏ qua (esc) Tiếp tục Gõ mã của bạn ở bên phải." at bounding box center [403, 325] width 198 height 46
click at [440, 327] on span "Bỏ qua (esc)" at bounding box center [430, 331] width 40 height 8
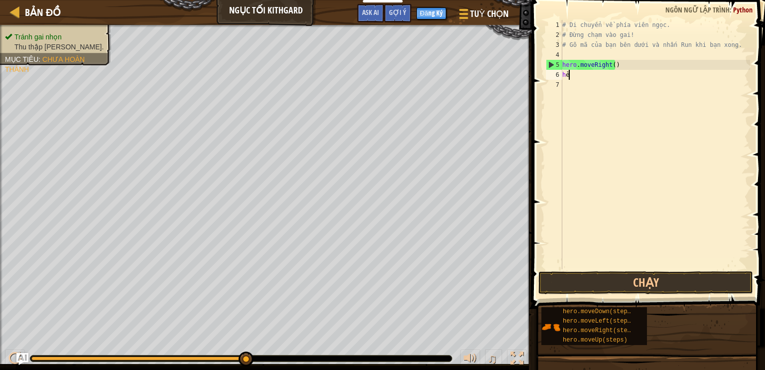
type textarea "hero"
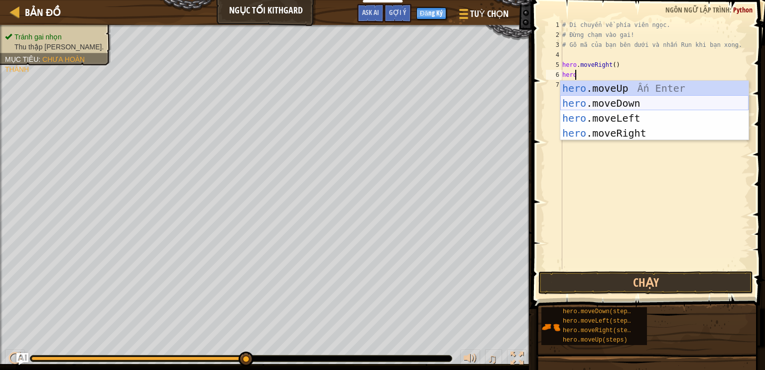
click at [628, 100] on div "hero .moveUp Ấn Enter hero .moveDown Ấn Enter hero .moveLeft Ấn Enter hero .mov…" at bounding box center [655, 126] width 188 height 90
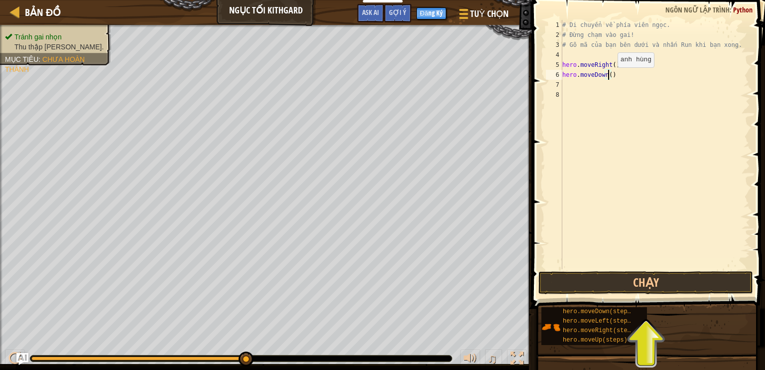
click at [609, 77] on div "# Di chuyển về phía viên ngọc. # Đừng chạm vào gai! # Gõ mã của bạn bên dưới và…" at bounding box center [656, 154] width 190 height 269
type textarea "hero.moveDown(2)"
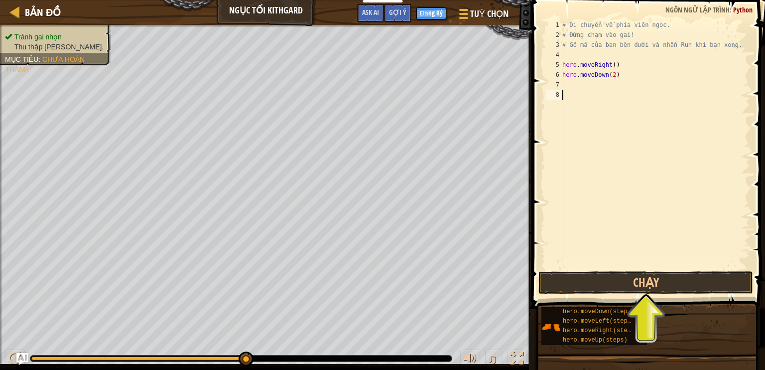
click at [608, 91] on div "# Di chuyển về phía viên ngọc. # Đừng chạm vào gai! # Gõ mã của bạn bên dưới và…" at bounding box center [656, 154] width 190 height 269
click at [617, 75] on div "# Di chuyển về phía viên ngọc. # Đừng chạm vào gai! # Gõ mã của bạn bên dưới và…" at bounding box center [656, 154] width 190 height 269
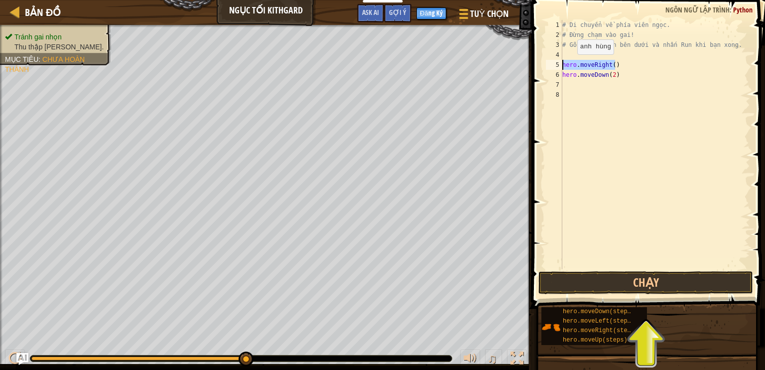
drag, startPoint x: 625, startPoint y: 62, endPoint x: 556, endPoint y: 65, distance: 69.3
click at [556, 65] on div "hero.moveDown(2) 1 2 3 4 5 6 7 8 # Di chuyển về phía viên ngọc. # Đừng chạm vào…" at bounding box center [647, 144] width 206 height 249
type textarea "hero.moveRight()"
click at [573, 84] on div "# Di chuyển về phía viên ngọc. # Đừng chạm vào gai! # Gõ mã của bạn bên dưới và…" at bounding box center [656, 154] width 190 height 269
paste textarea "hero.moveRight()"
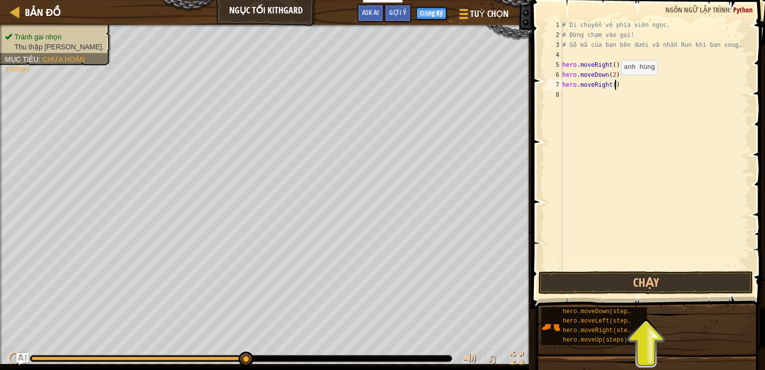
click at [612, 85] on div "# Di chuyển về phía viên ngọc. # Đừng chạm vào gai! # Gõ mã của bạn bên dưới và…" at bounding box center [656, 154] width 190 height 269
type textarea "hero.moveRight(2)"
click at [569, 291] on button "Chạy" at bounding box center [646, 282] width 215 height 23
